Goal: Information Seeking & Learning: Learn about a topic

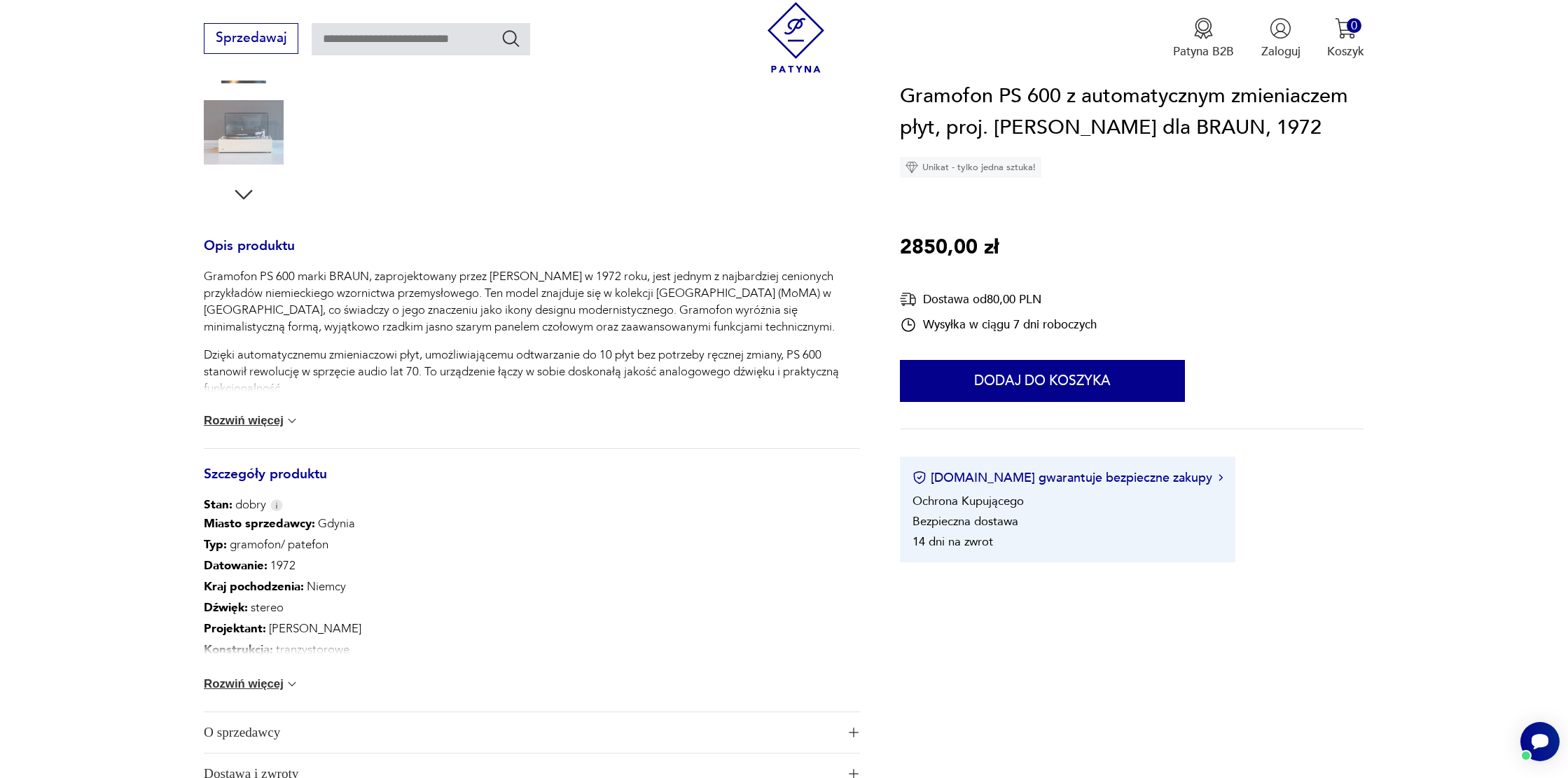
scroll to position [536, 0]
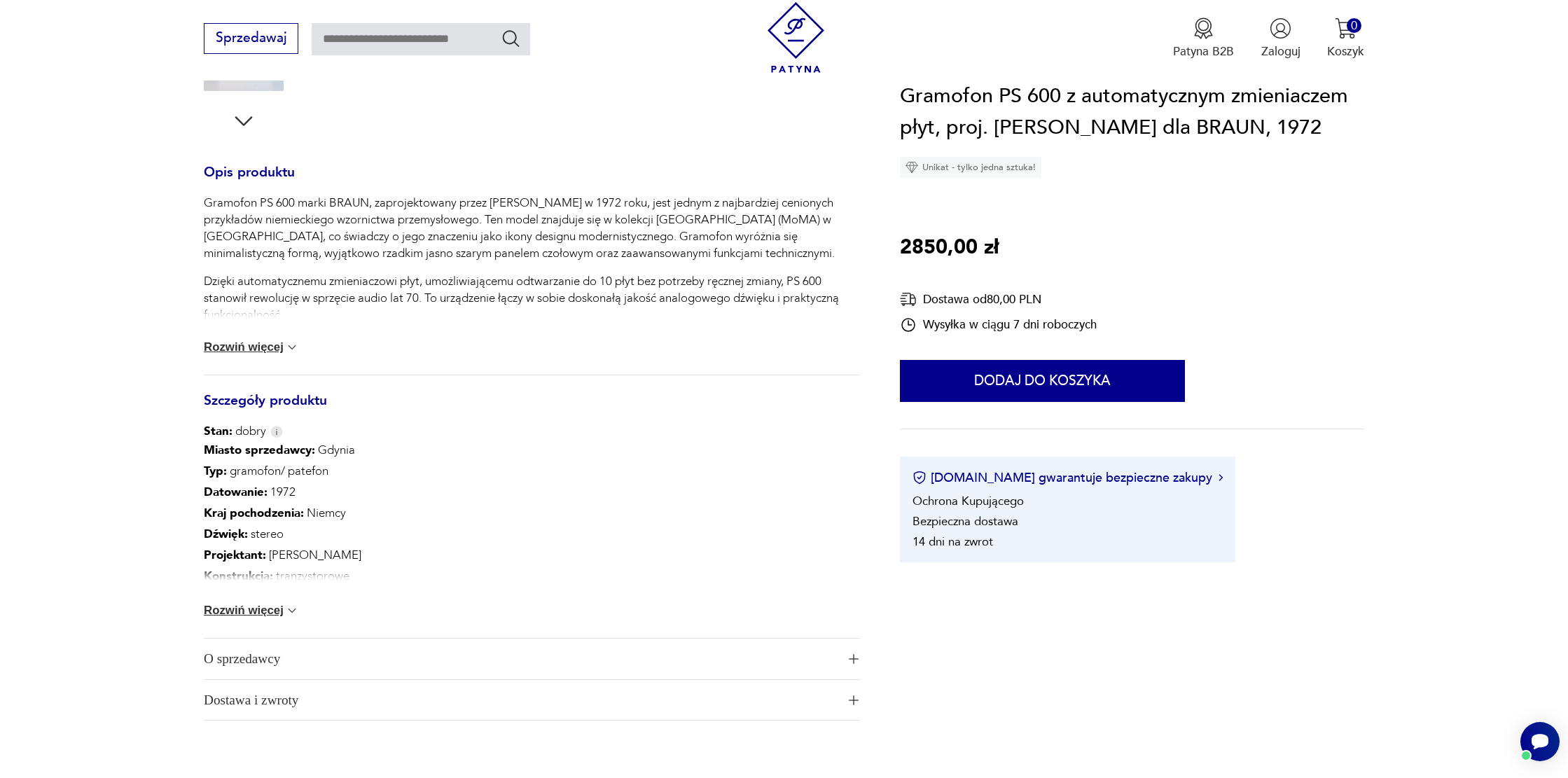
click at [269, 603] on button "Rozwiń więcej" at bounding box center [251, 610] width 95 height 14
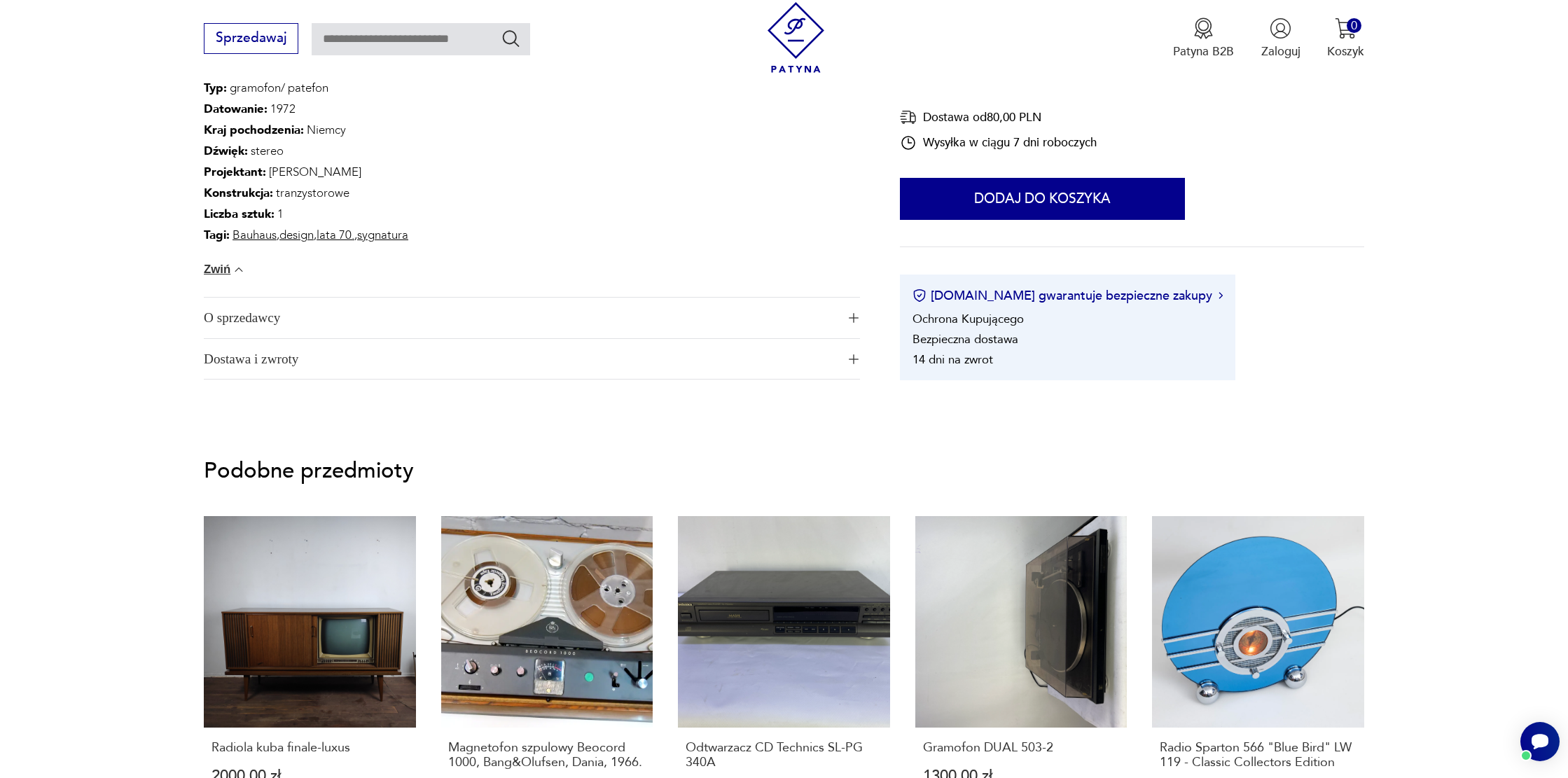
scroll to position [0, 0]
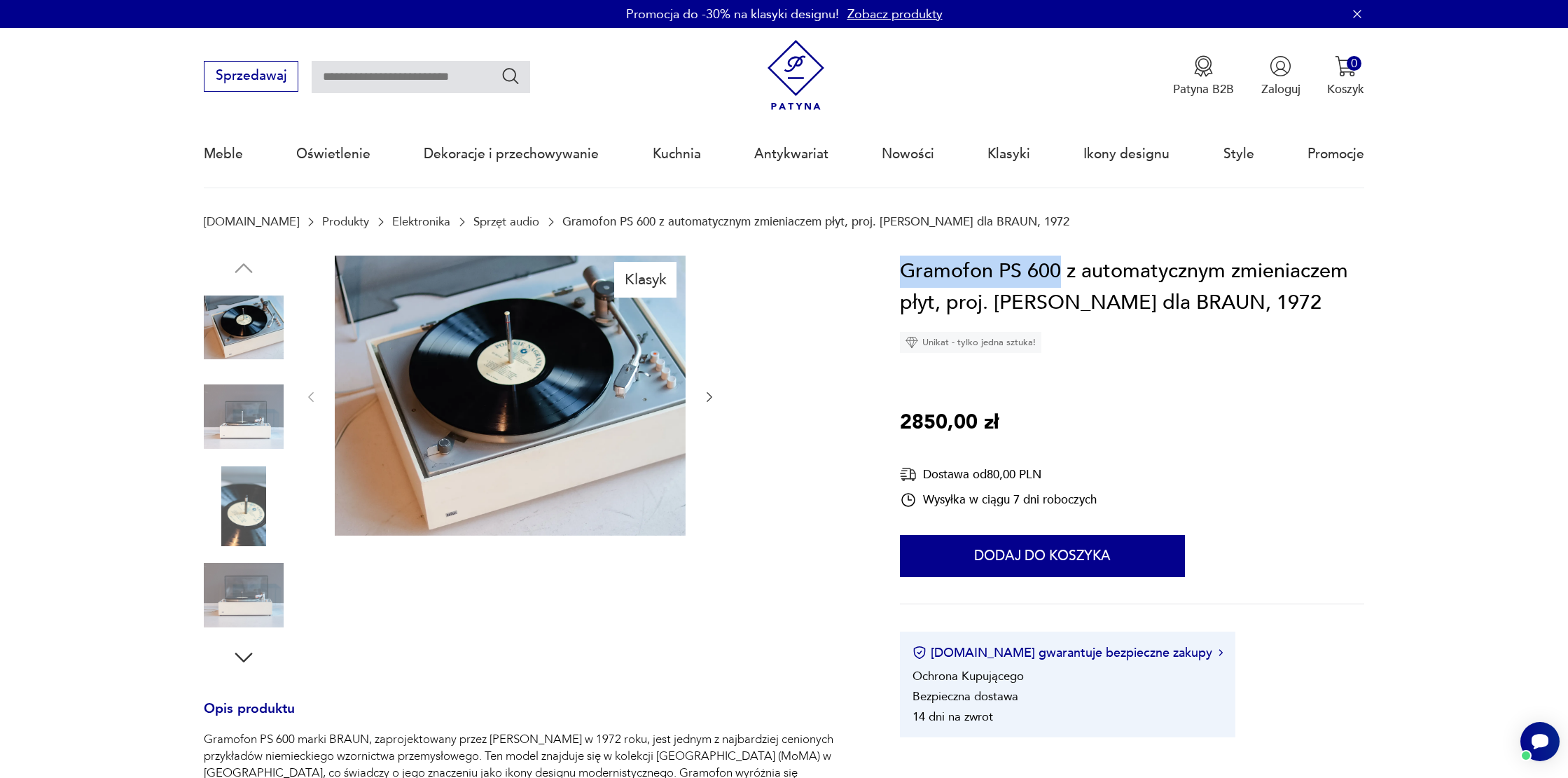
drag, startPoint x: 903, startPoint y: 269, endPoint x: 1059, endPoint y: 267, distance: 156.0
click at [1059, 267] on h1 "Gramofon PS 600 z automatycznym zmieniaczem płyt, proj. [PERSON_NAME] dla BRAUN…" at bounding box center [1132, 287] width 464 height 64
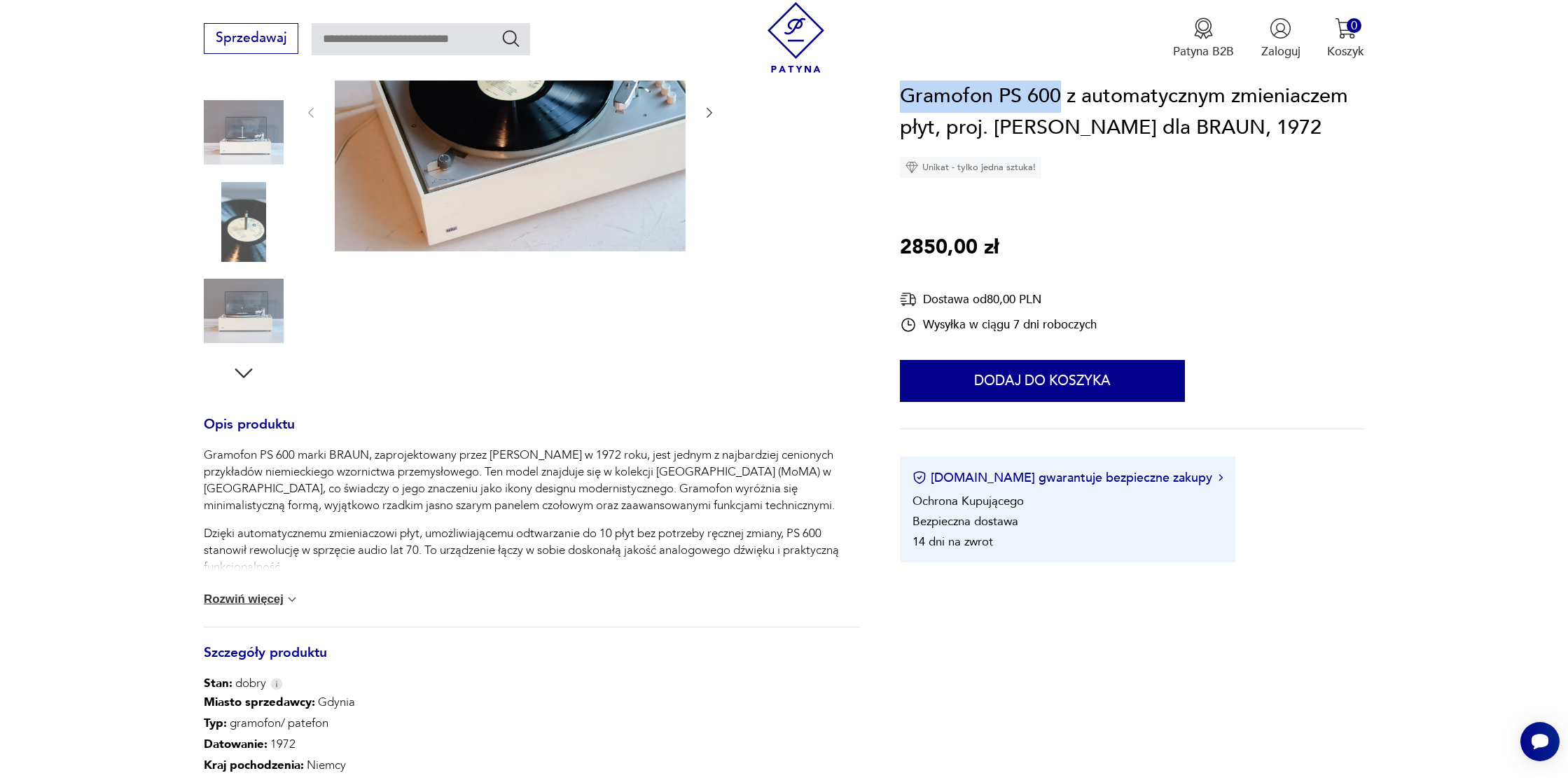
scroll to position [336, 0]
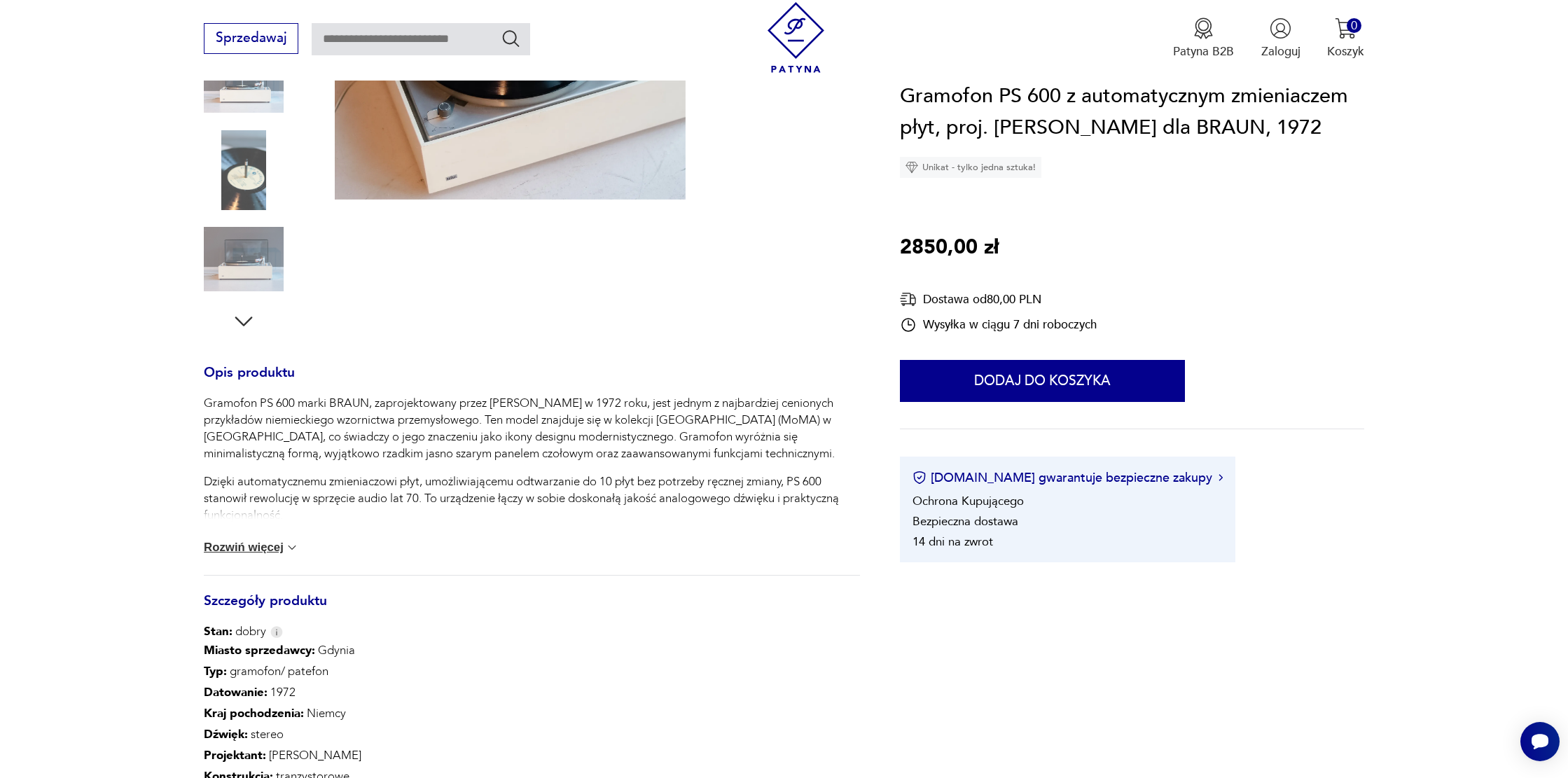
click at [1416, 177] on section "Klasyk Opis produktu Gramofon PS 600 marki BRAUN, zaprojektowany przez [PERSON_…" at bounding box center [784, 462] width 1568 height 1084
click at [246, 545] on button "Rozwiń więcej" at bounding box center [251, 547] width 95 height 14
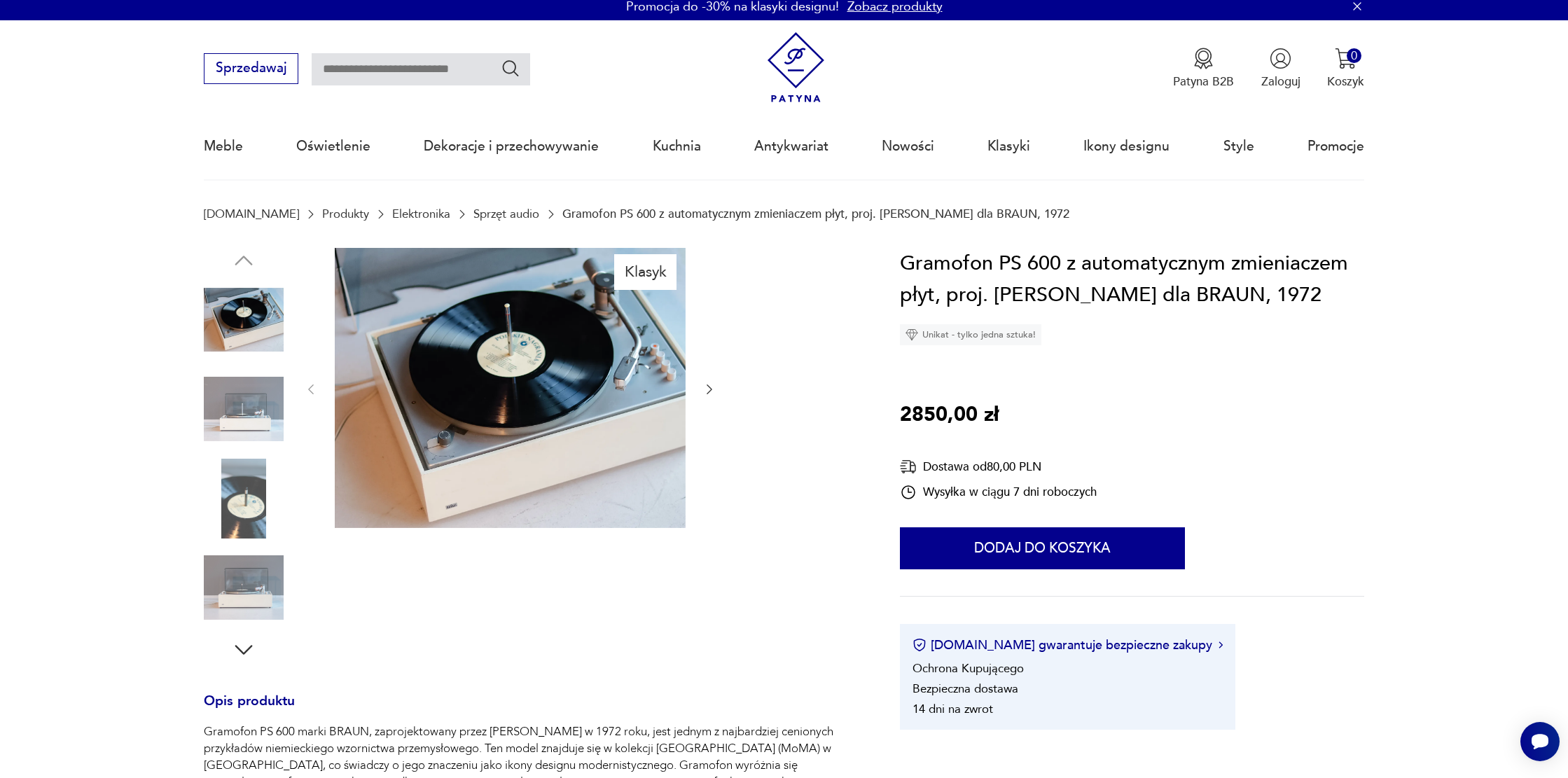
scroll to position [0, 0]
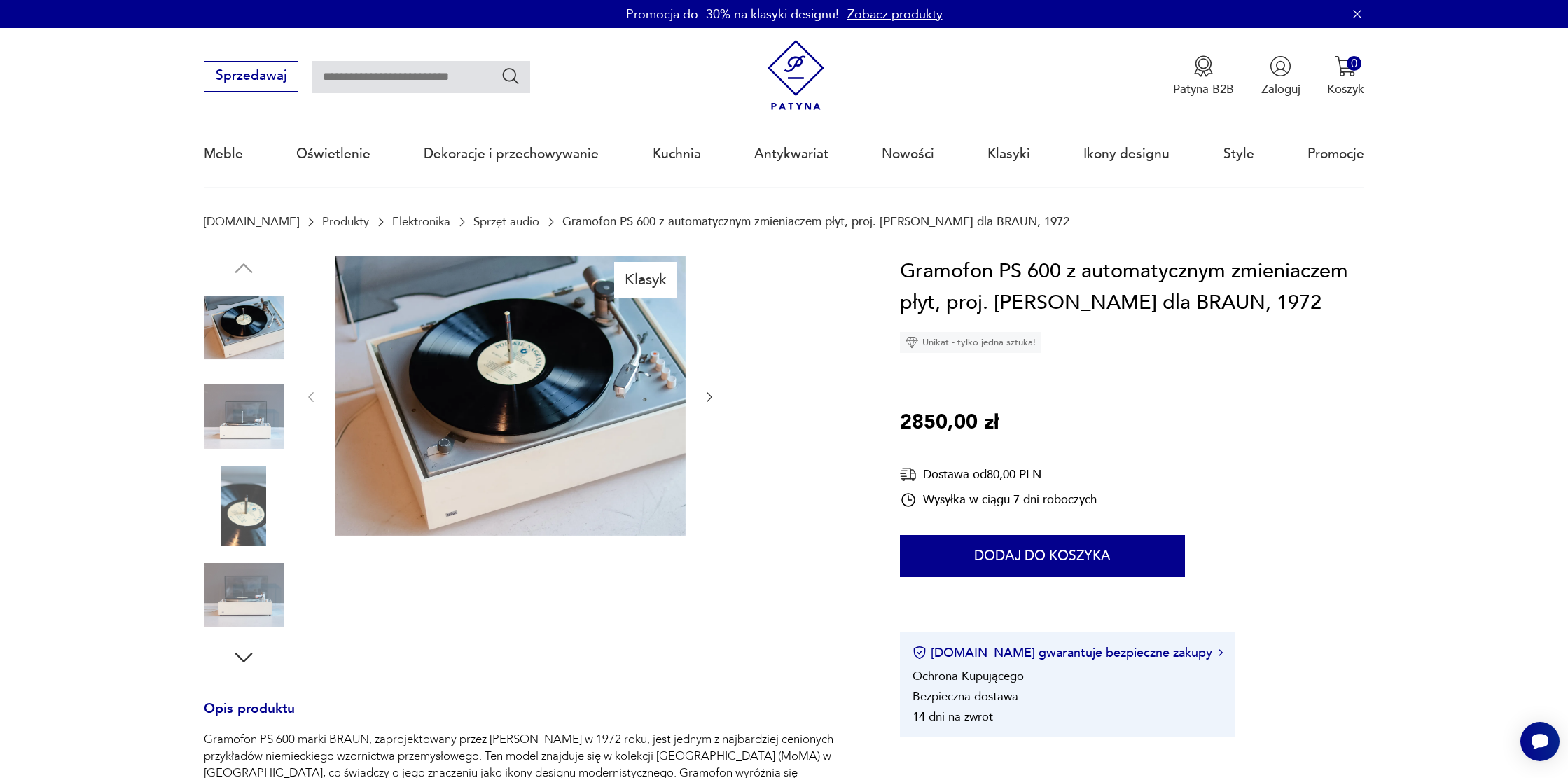
click at [245, 406] on img at bounding box center [243, 416] width 80 height 80
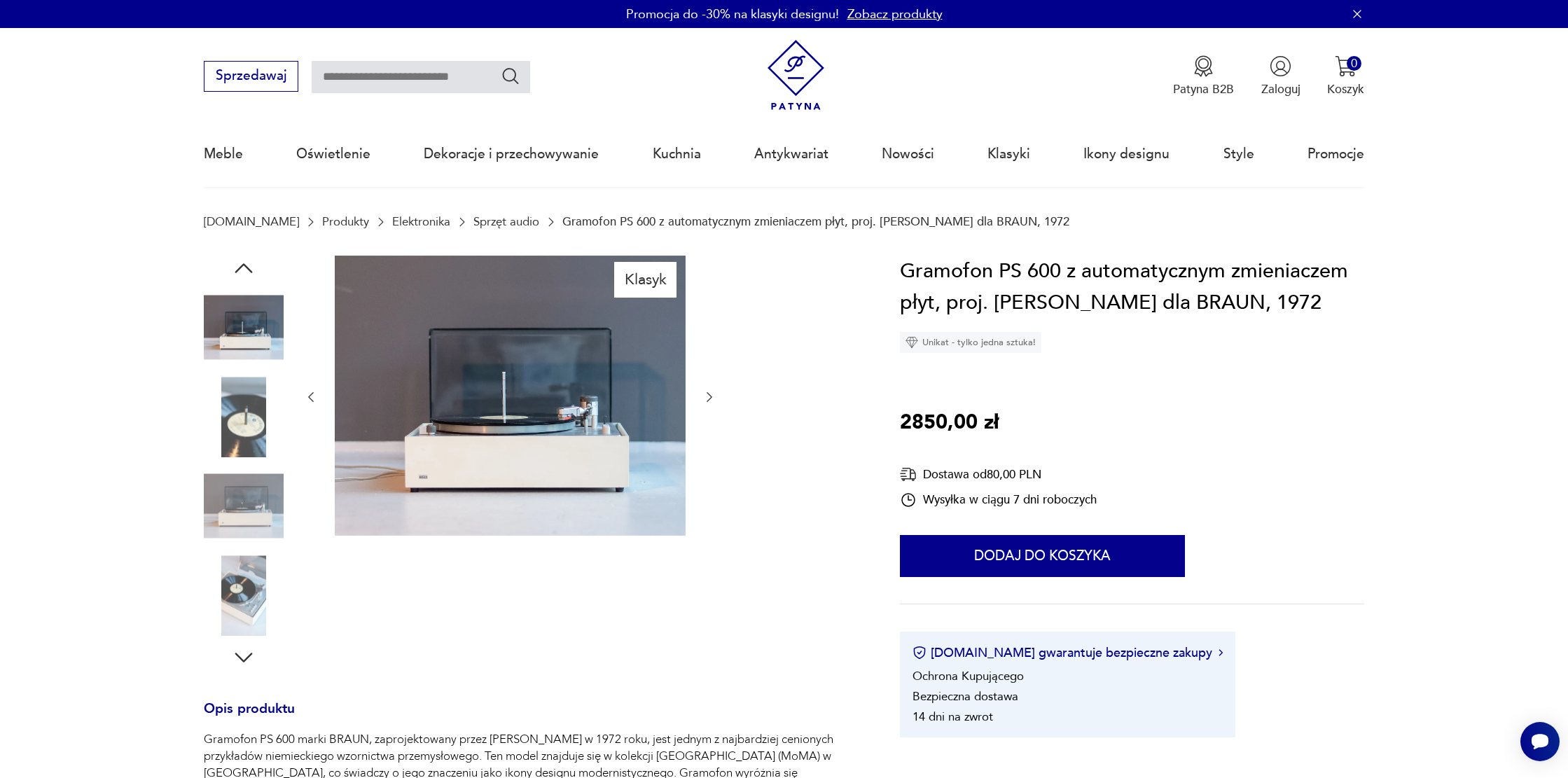
click at [438, 450] on img at bounding box center [510, 395] width 351 height 281
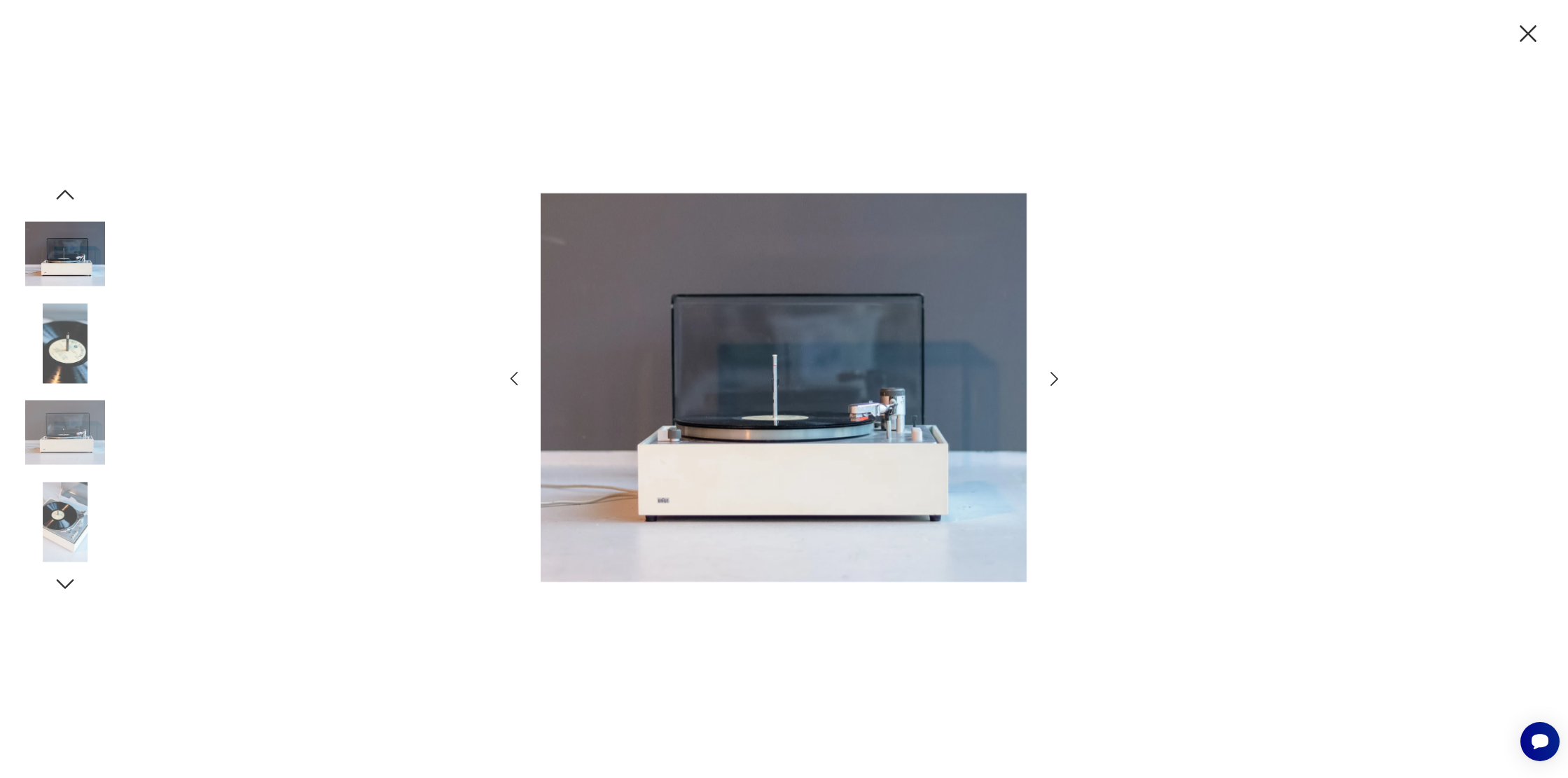
click at [1052, 382] on icon "button" at bounding box center [1054, 379] width 20 height 20
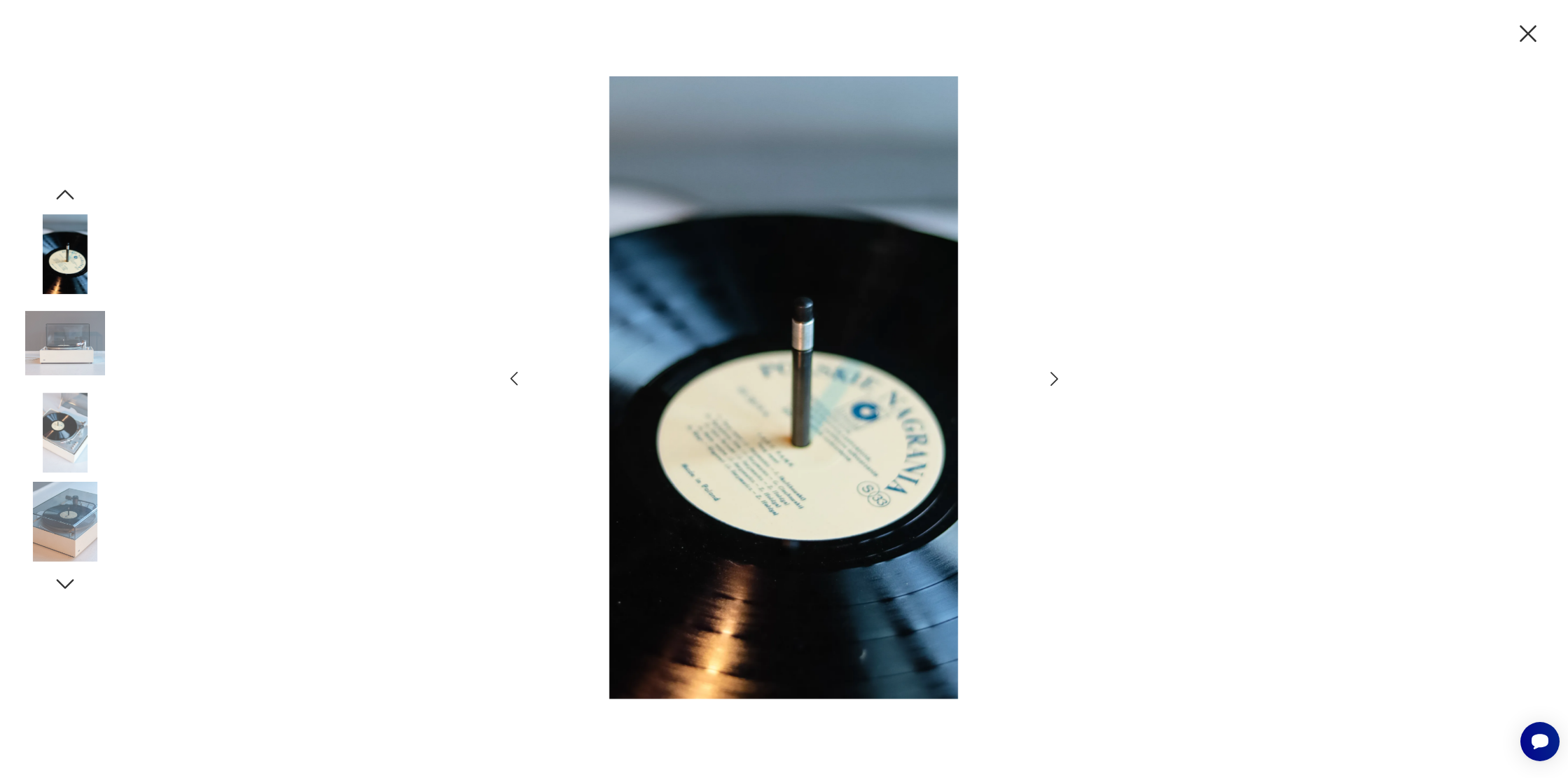
click at [1052, 382] on icon "button" at bounding box center [1054, 379] width 20 height 20
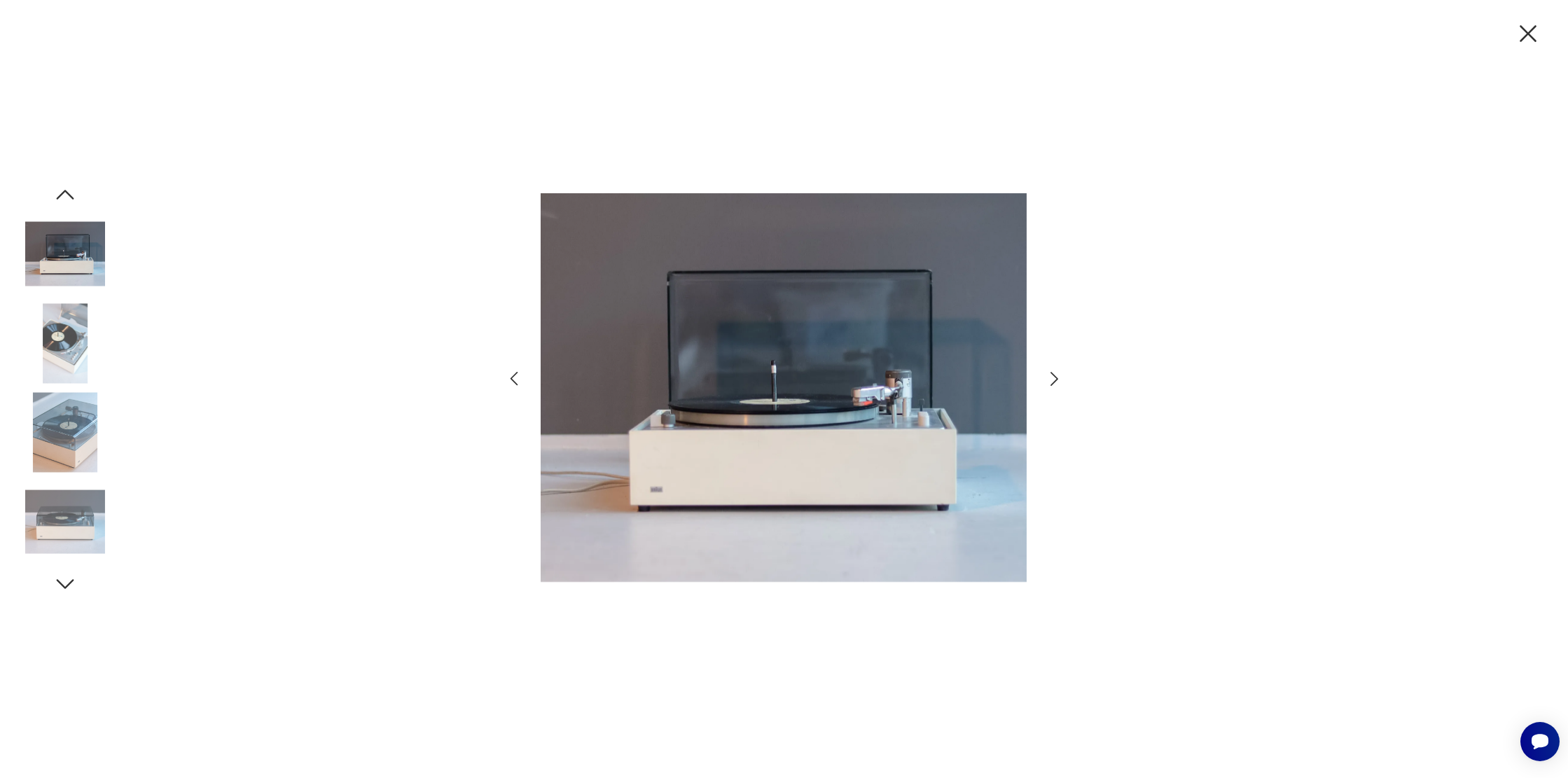
click at [1052, 382] on icon "button" at bounding box center [1054, 379] width 20 height 20
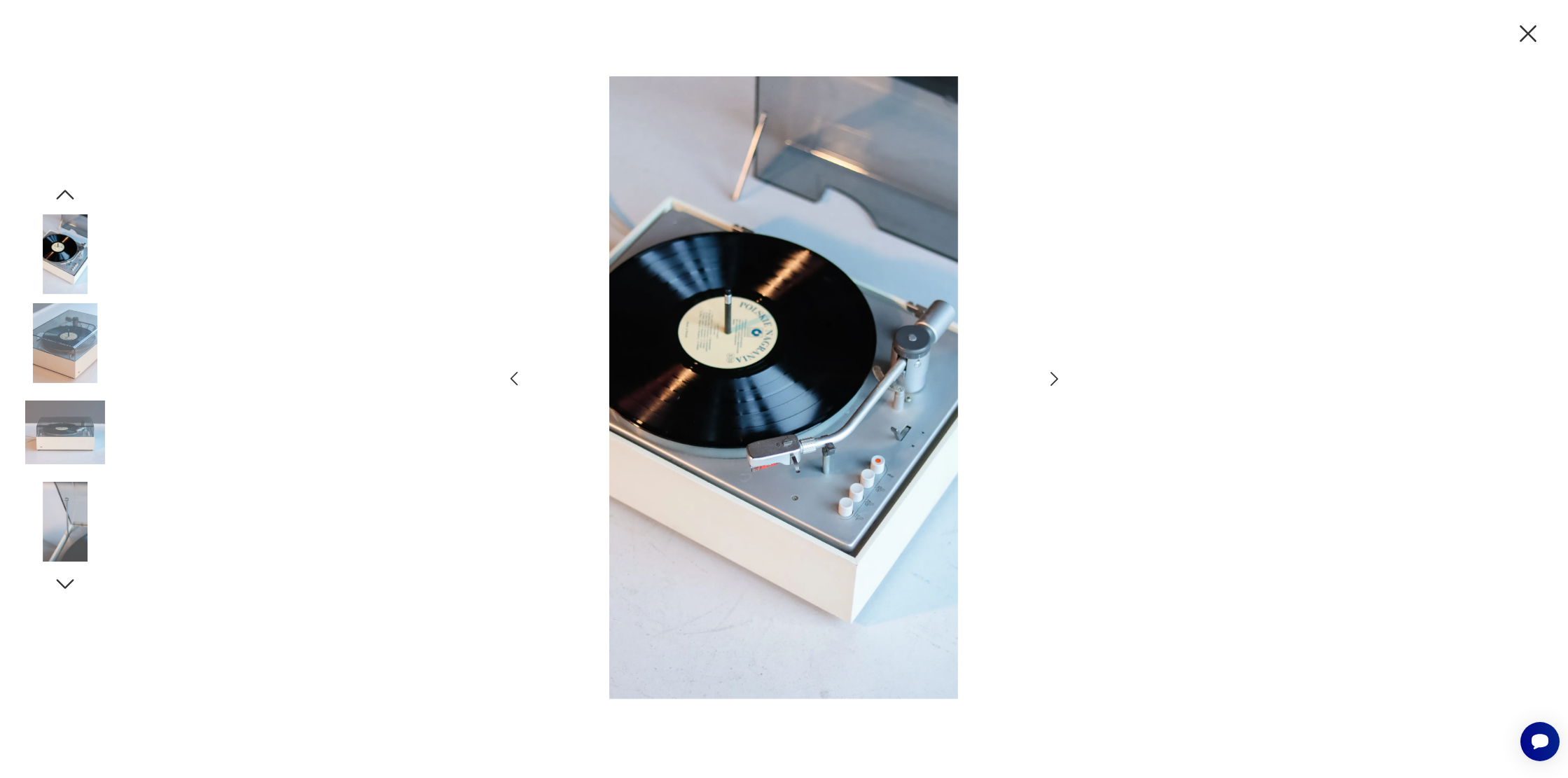
click at [1052, 382] on icon "button" at bounding box center [1054, 379] width 20 height 20
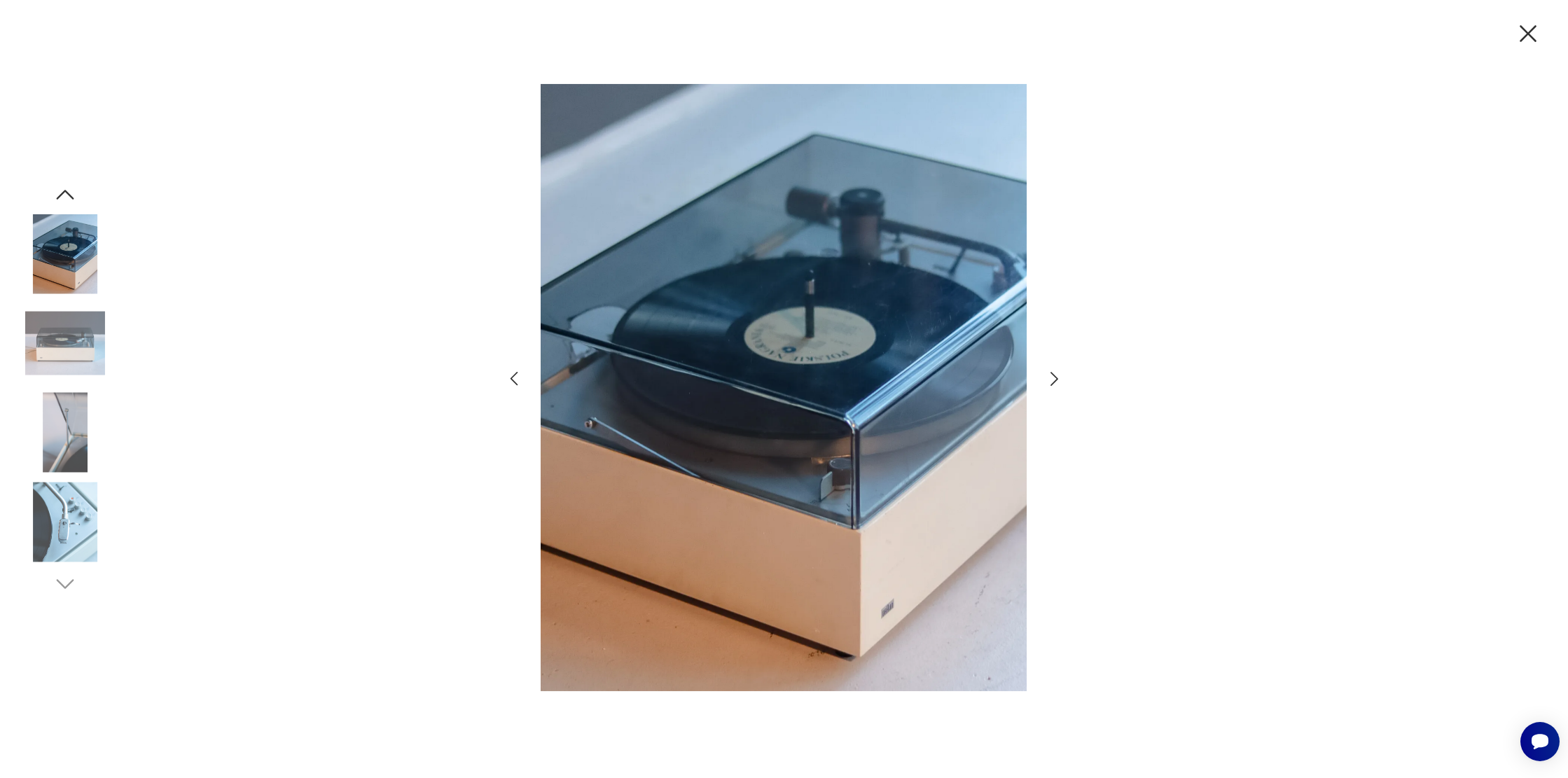
click at [1052, 382] on icon "button" at bounding box center [1054, 379] width 20 height 20
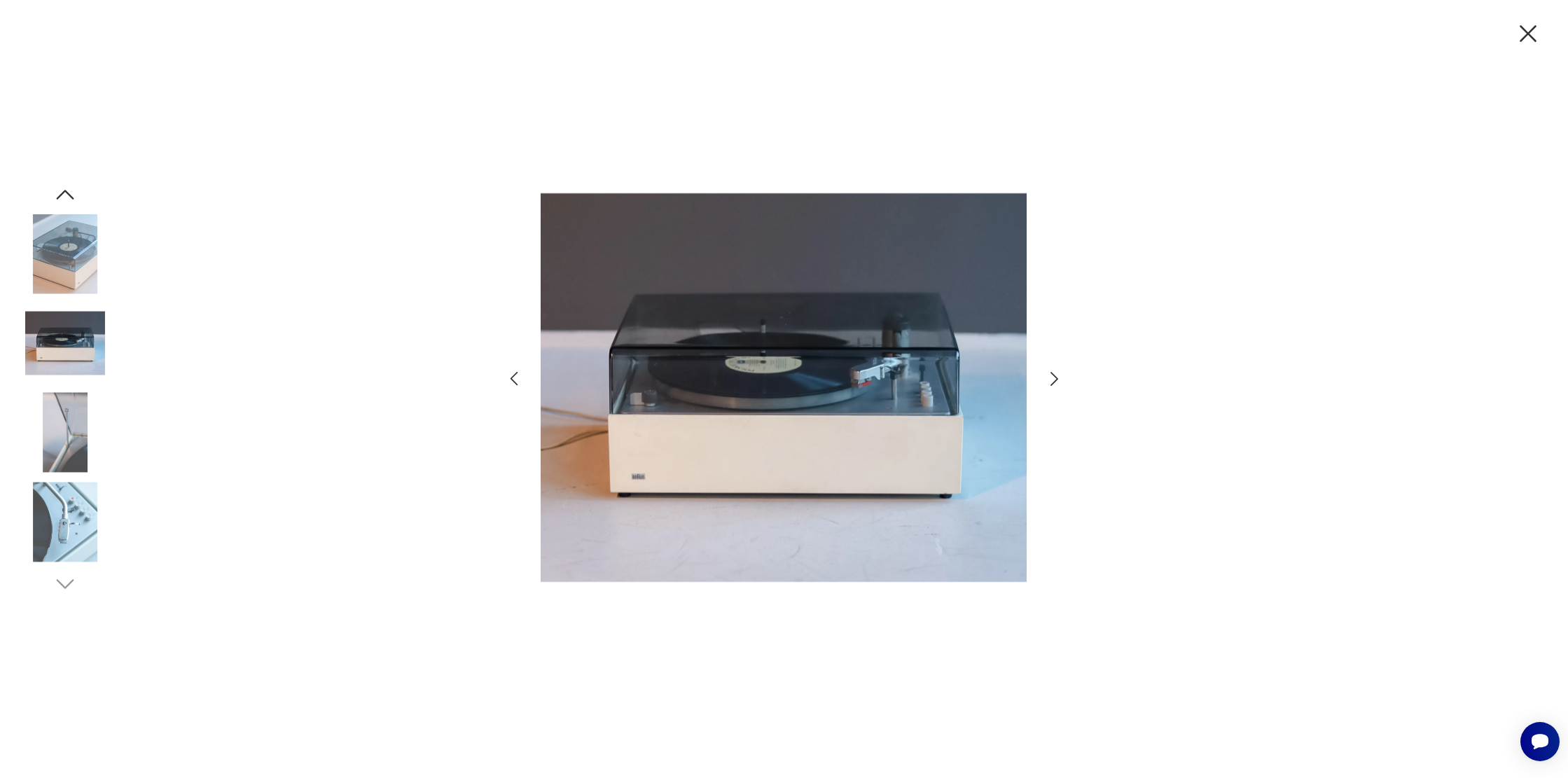
click at [1052, 382] on icon "button" at bounding box center [1054, 379] width 20 height 20
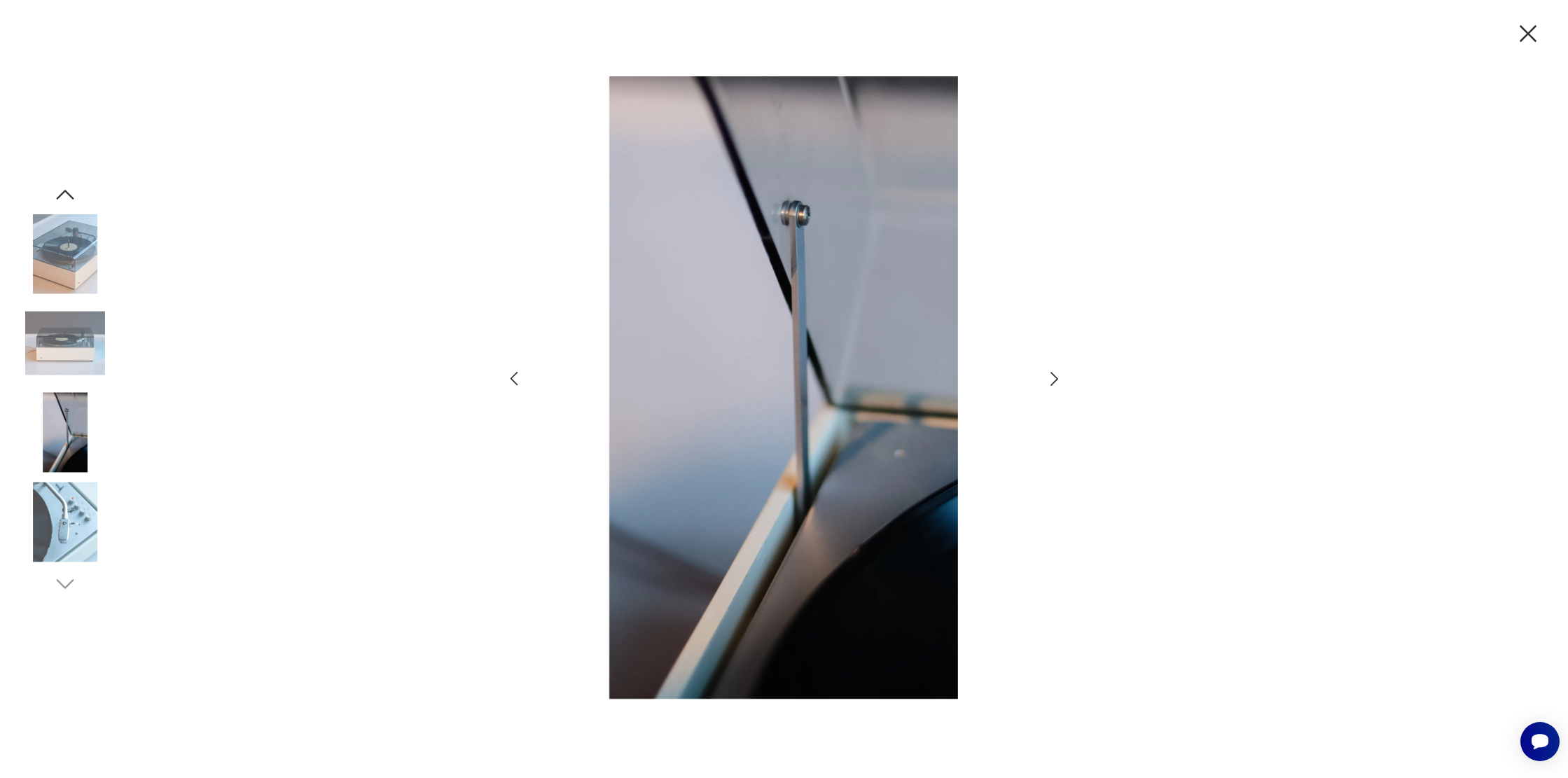
click at [1052, 382] on icon "button" at bounding box center [1054, 379] width 20 height 20
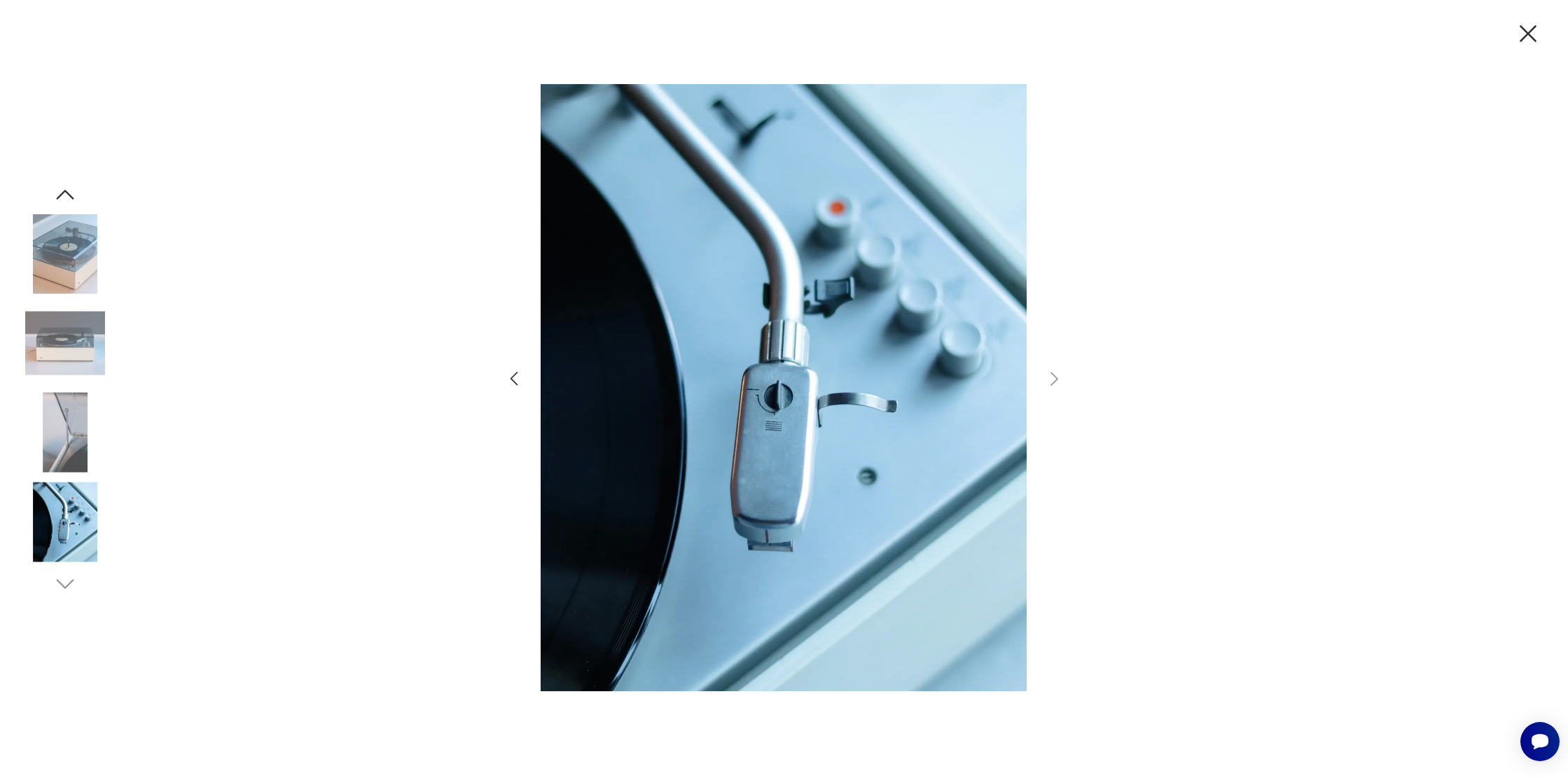
click at [1531, 38] on icon "button" at bounding box center [1529, 34] width 30 height 30
